Goal: Check status: Check status

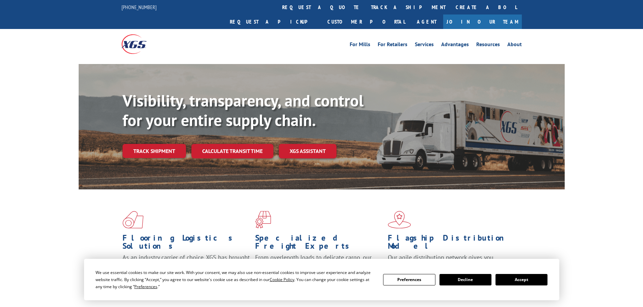
click at [164, 144] on link "Track shipment" at bounding box center [154, 151] width 63 height 14
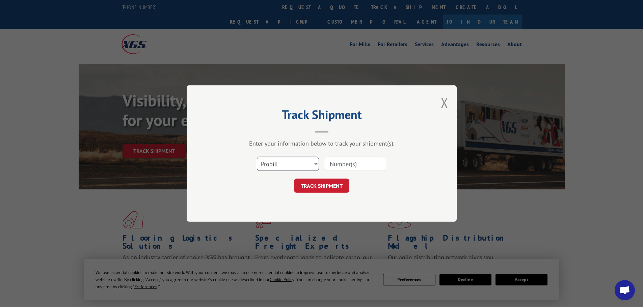
click at [314, 163] on select "Select category... Probill BOL PO" at bounding box center [288, 164] width 62 height 14
select select "bol"
click at [257, 157] on select "Select category... Probill BOL PO" at bounding box center [288, 164] width 62 height 14
paste input "7076244"
type input "7076244"
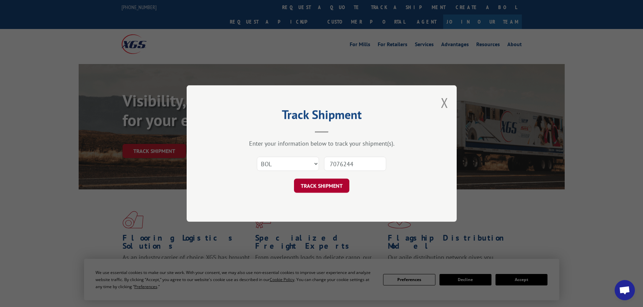
click at [327, 187] on button "TRACK SHIPMENT" at bounding box center [321, 186] width 55 height 14
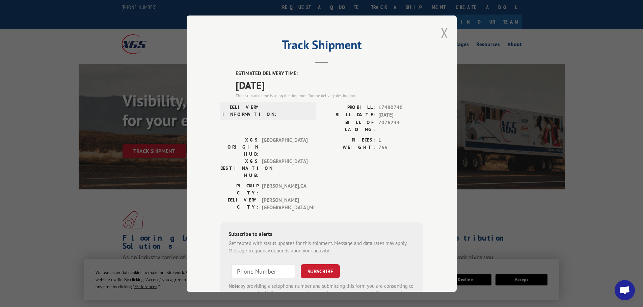
click at [443, 31] on button "Close modal" at bounding box center [444, 33] width 7 height 18
